Goal: Information Seeking & Learning: Learn about a topic

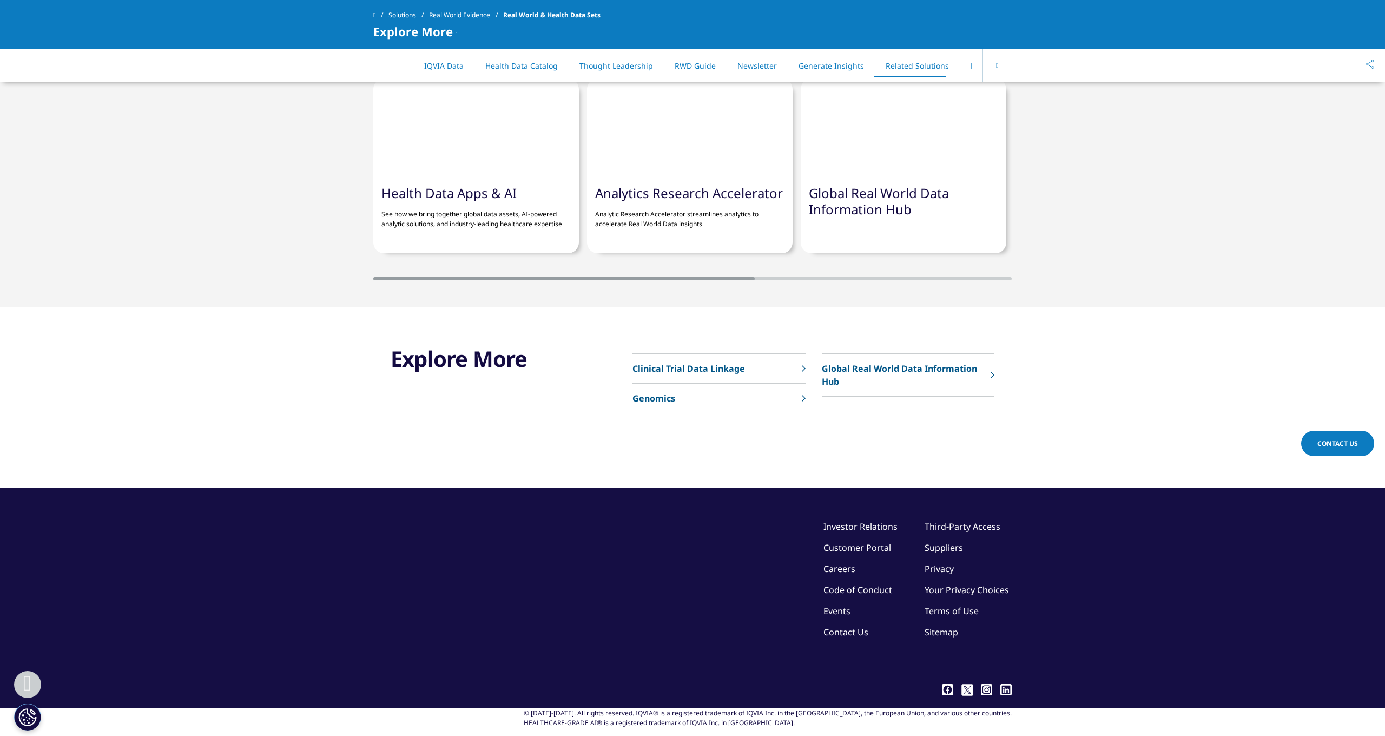
scroll to position [3177, 0]
click at [935, 563] on link "Privacy" at bounding box center [939, 569] width 29 height 12
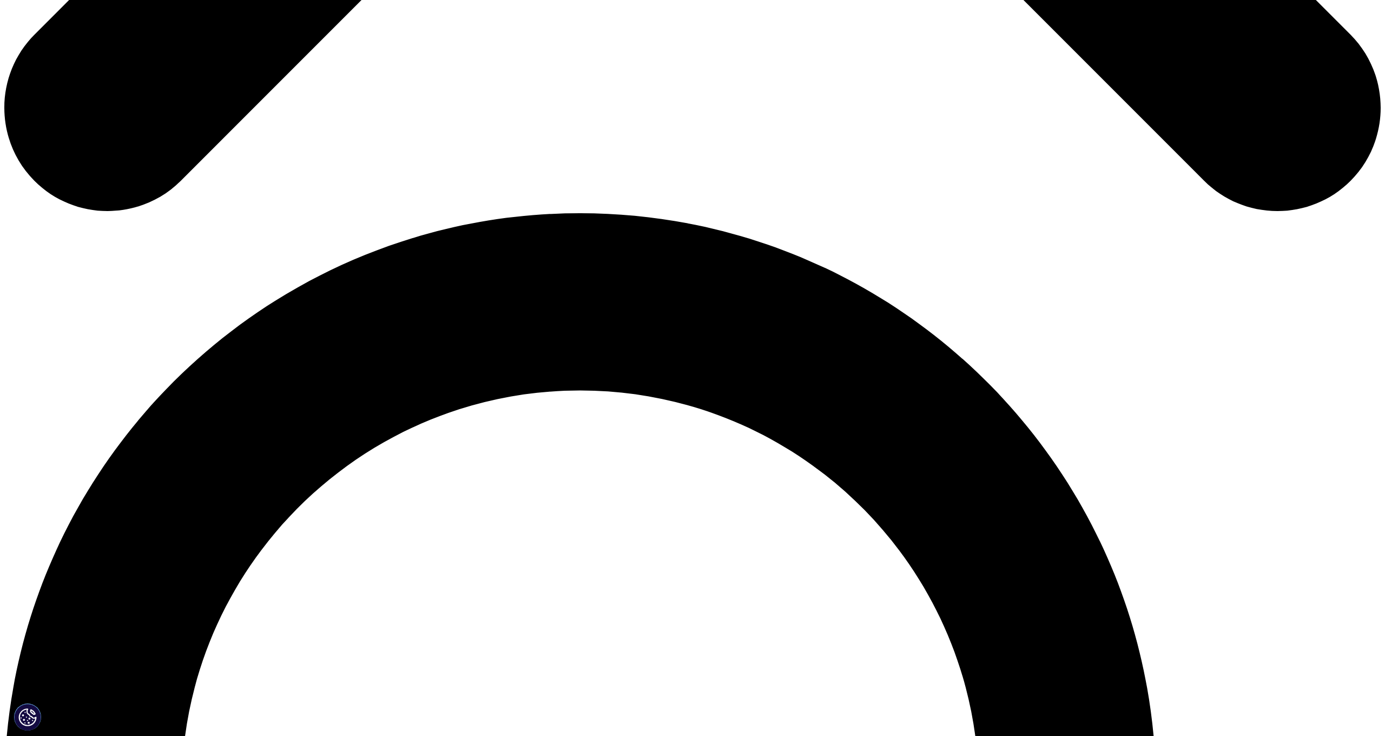
scroll to position [1181, 0]
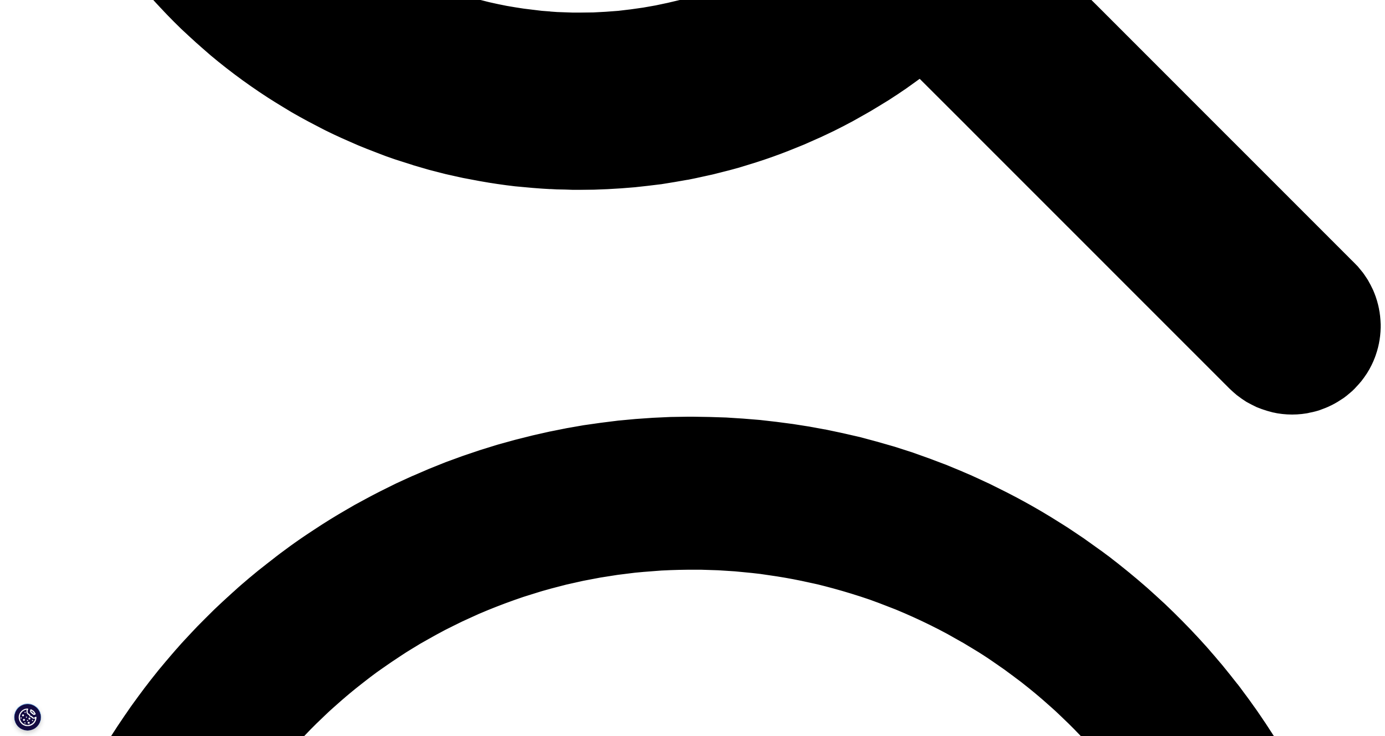
scroll to position [2356, 0]
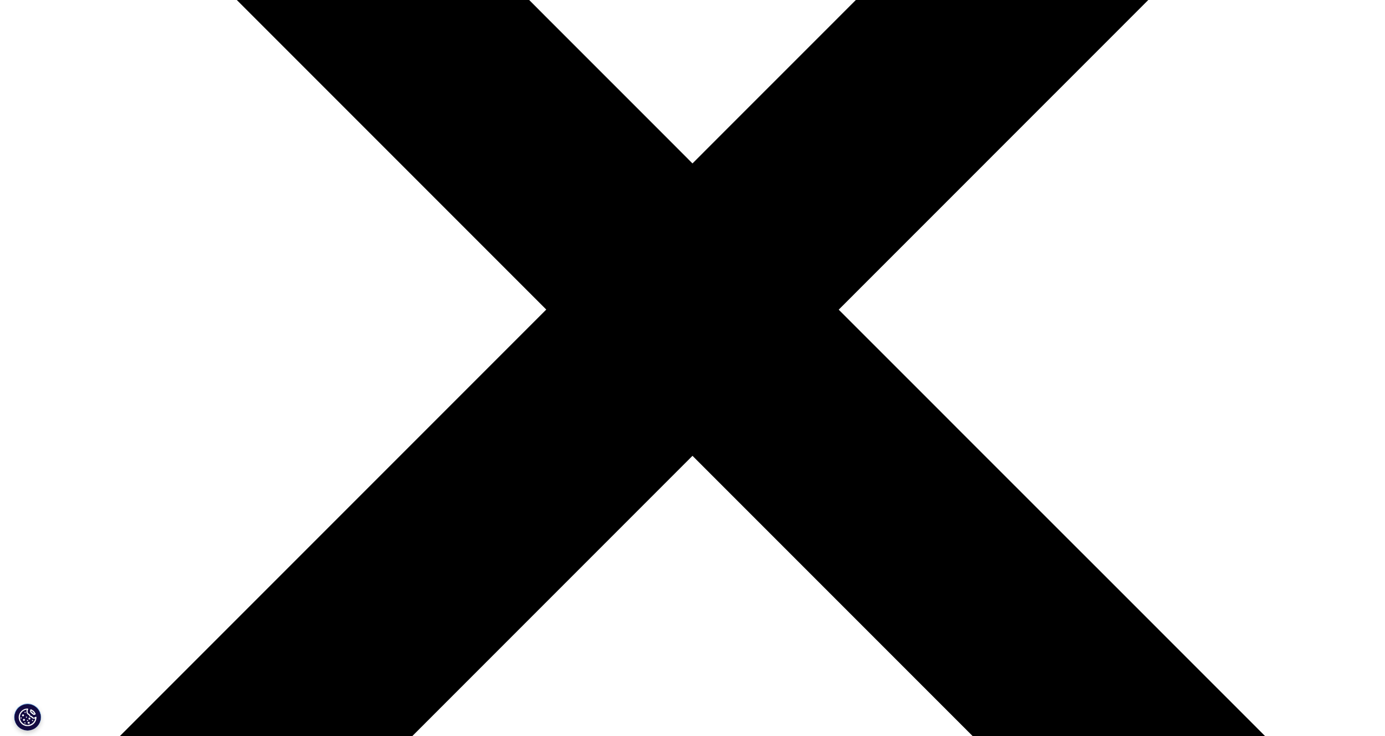
scroll to position [402, 0]
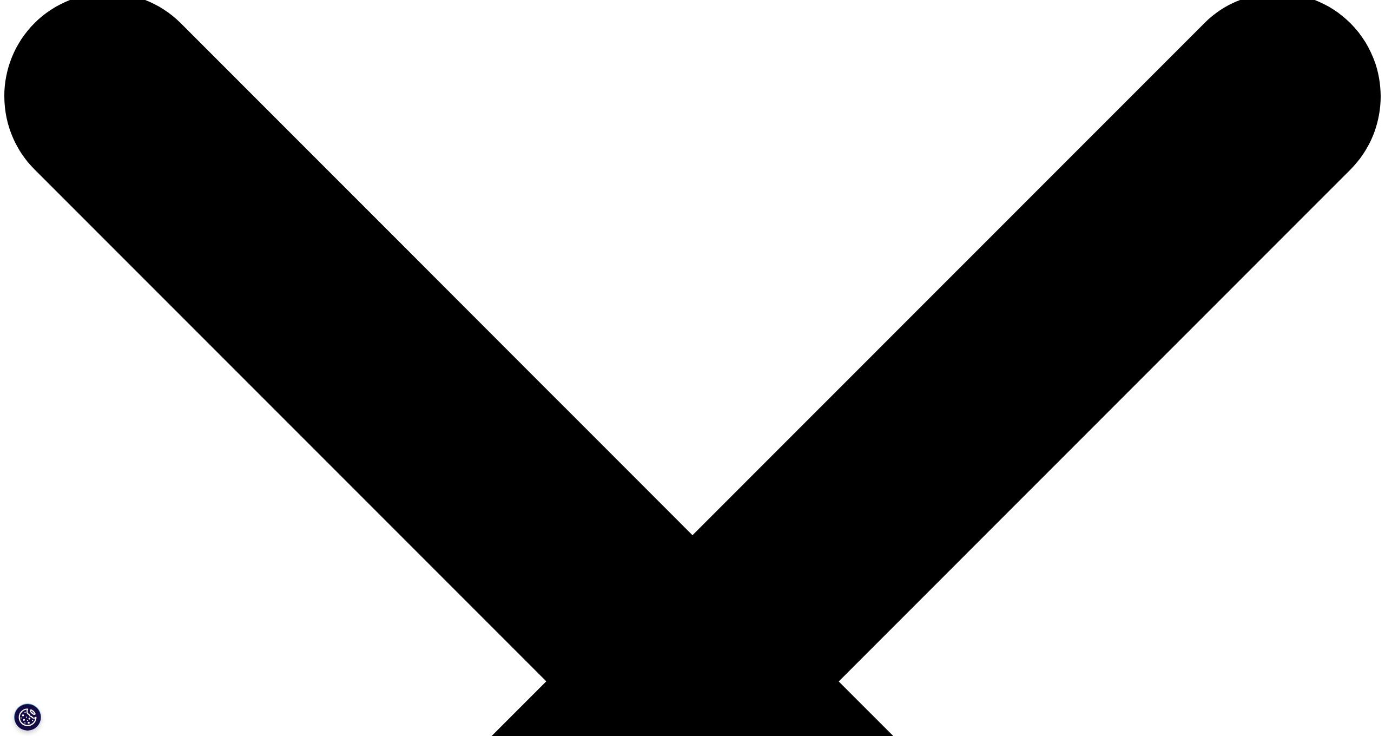
scroll to position [23, 0]
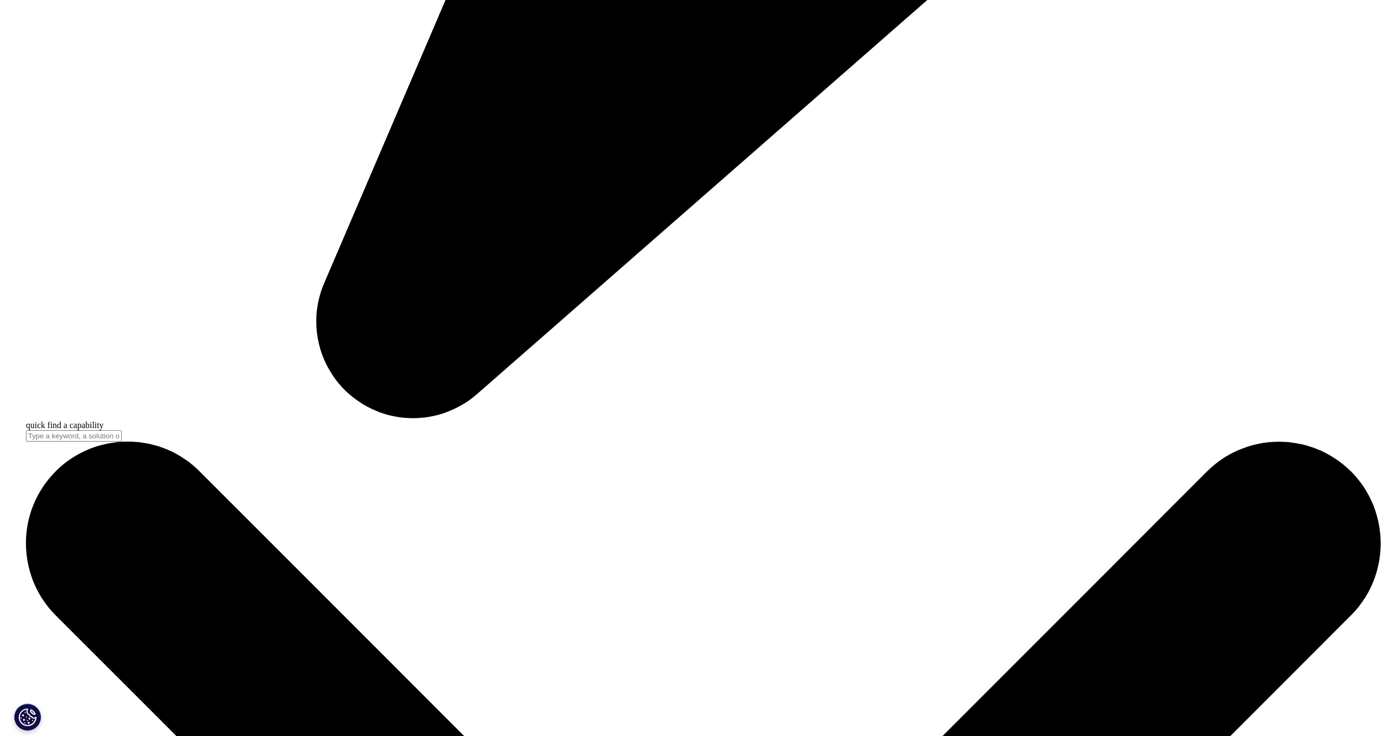
scroll to position [5479, 0]
